Goal: Task Accomplishment & Management: Use online tool/utility

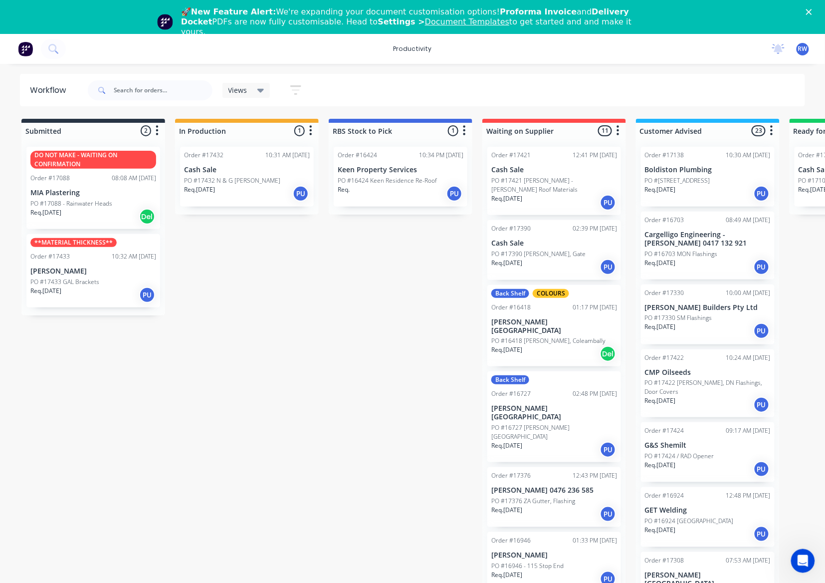
click at [254, 357] on div "Submitted 2 Sort By Created date Required date Order number Customer name Most …" at bounding box center [608, 360] width 1230 height 483
